Goal: Use online tool/utility: Utilize a website feature to perform a specific function

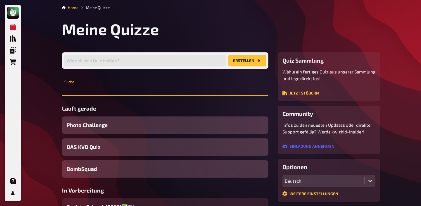
click at [131, 90] on input "text" at bounding box center [165, 90] width 207 height 12
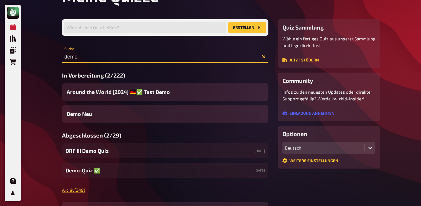
scroll to position [35, 0]
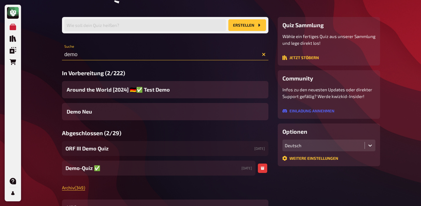
type input "demo"
click at [86, 168] on span "Demo-Quiz ✅​" at bounding box center [83, 168] width 35 height 8
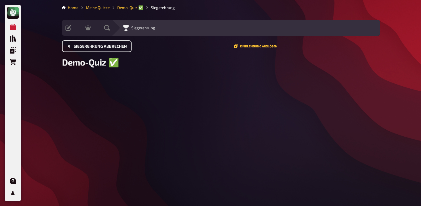
click at [108, 49] on button "Siegerehrung abbrechen" at bounding box center [97, 46] width 70 height 12
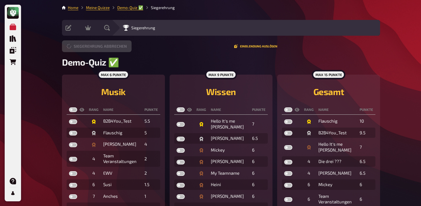
click at [108, 49] on button "Siegerehrung abbrechen" at bounding box center [97, 46] width 70 height 12
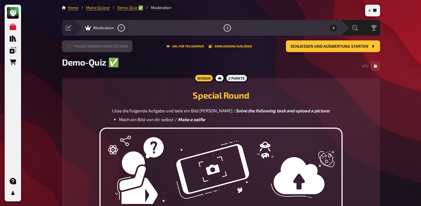
click at [108, 49] on button "Frage wieder verstecken" at bounding box center [97, 46] width 70 height 12
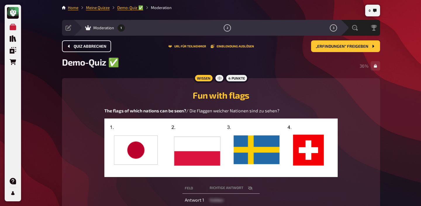
click at [98, 48] on span "Quiz abbrechen" at bounding box center [90, 46] width 33 height 4
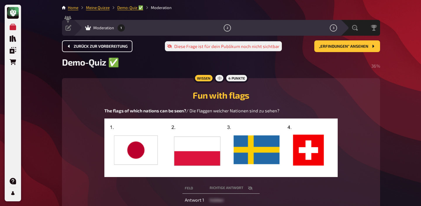
click at [98, 48] on span "Zurück zur Vorbereitung" at bounding box center [101, 46] width 54 height 4
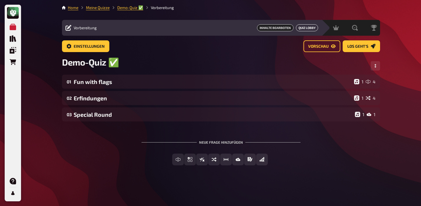
click at [307, 29] on button "Quiz Lobby" at bounding box center [307, 27] width 22 height 7
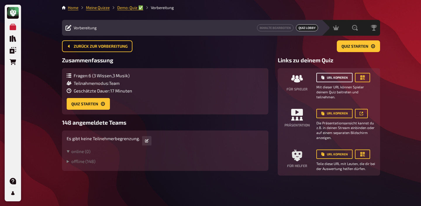
click at [338, 79] on button "URL kopieren" at bounding box center [334, 77] width 36 height 9
click at [362, 79] on icon "button" at bounding box center [363, 77] width 4 height 4
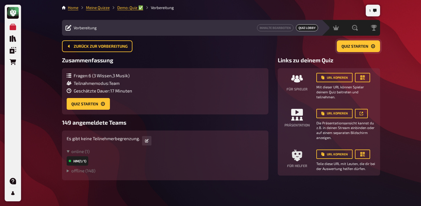
click at [355, 49] on button "Quiz starten" at bounding box center [358, 46] width 43 height 12
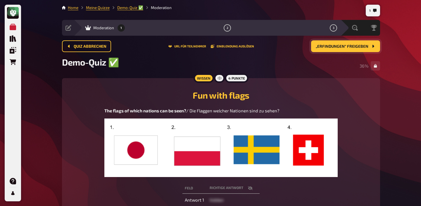
click at [331, 46] on span "„Erfindungen“ freigeben" at bounding box center [342, 46] width 53 height 4
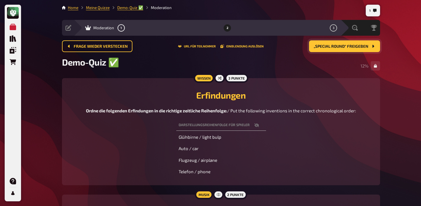
click at [331, 46] on span "„Special Round“ freigeben" at bounding box center [341, 46] width 55 height 4
